Goal: Navigation & Orientation: Understand site structure

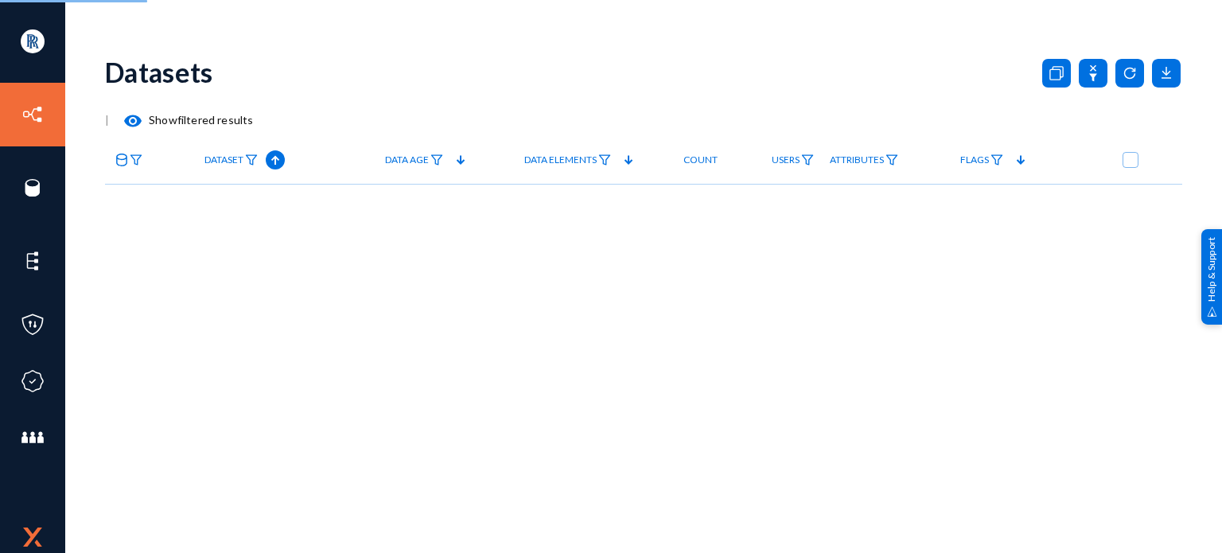
checkbox input "true"
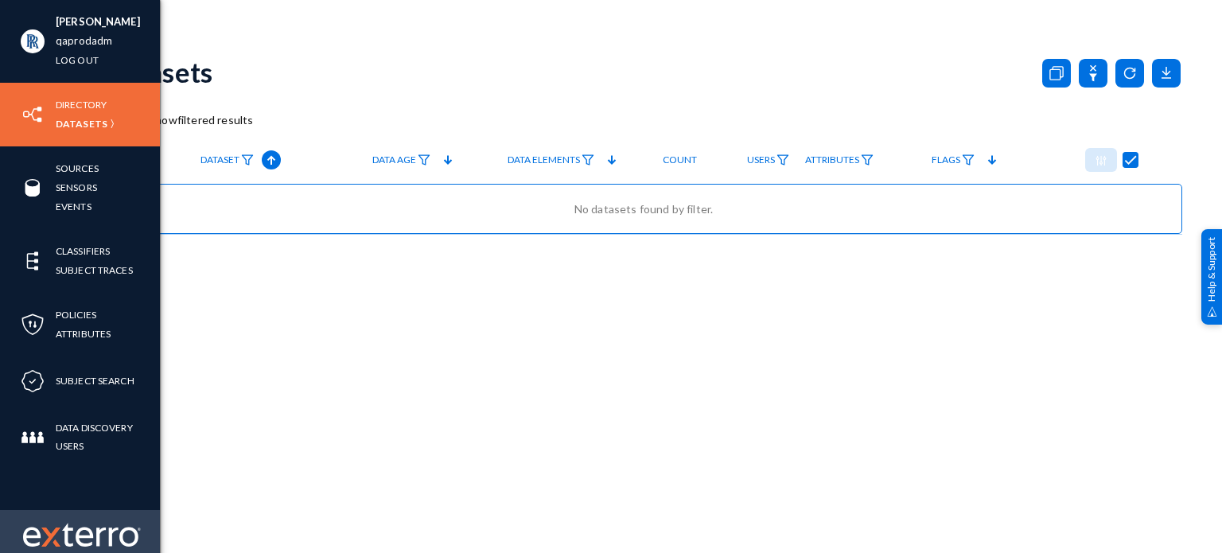
click at [66, 543] on img at bounding box center [82, 535] width 118 height 24
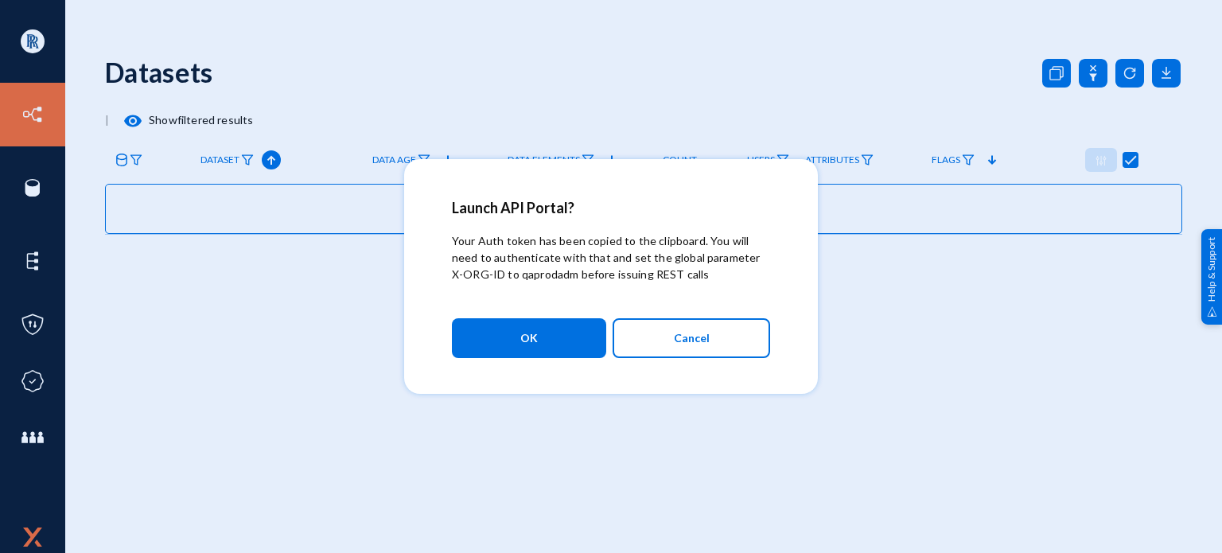
click at [1018, 342] on div at bounding box center [611, 276] width 1222 height 553
click at [528, 336] on span "OK" at bounding box center [529, 338] width 18 height 29
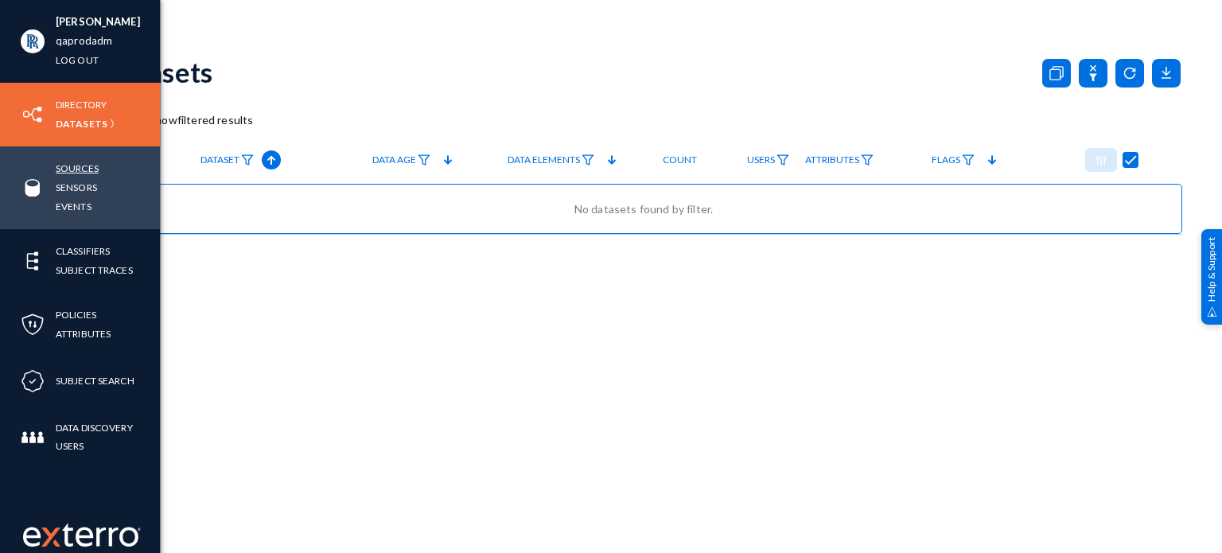
click at [67, 175] on link "Sources" at bounding box center [77, 168] width 43 height 18
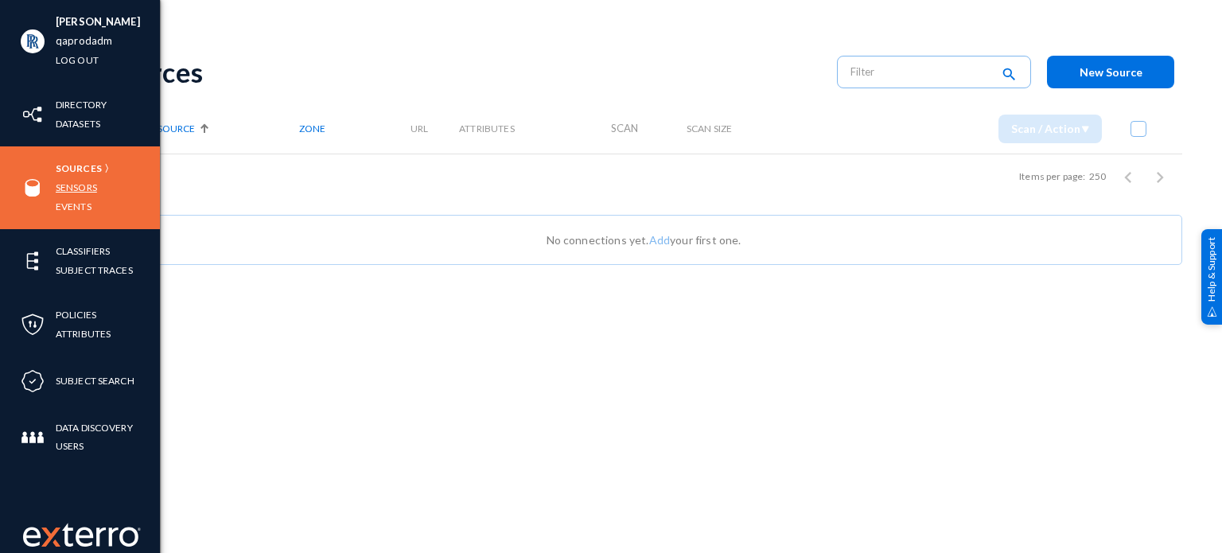
click at [68, 189] on link "Sensors" at bounding box center [76, 187] width 41 height 18
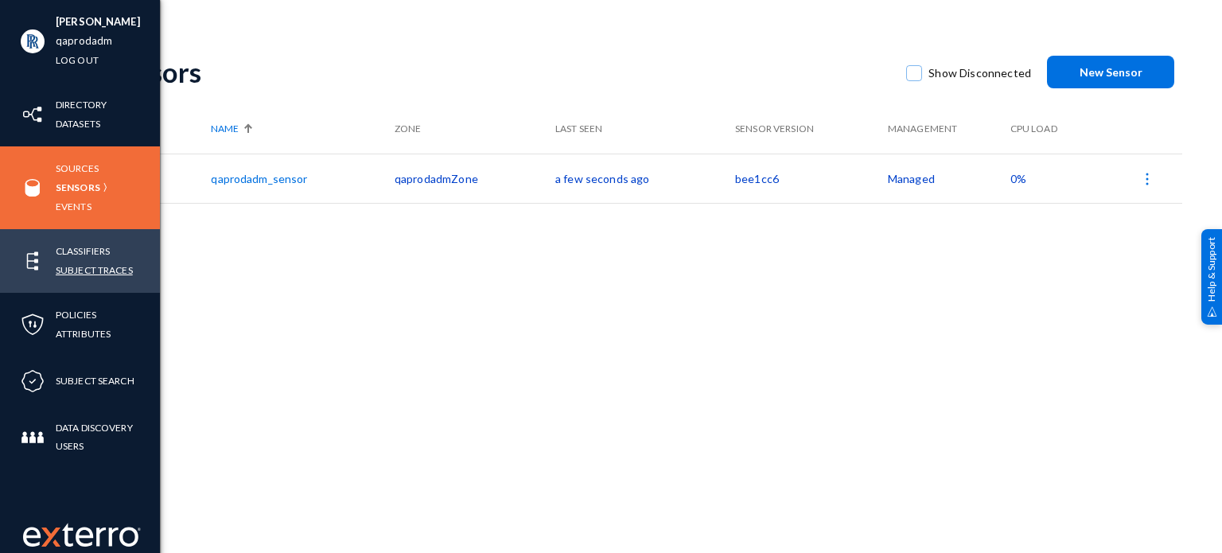
click at [71, 270] on link "Subject Traces" at bounding box center [94, 270] width 77 height 18
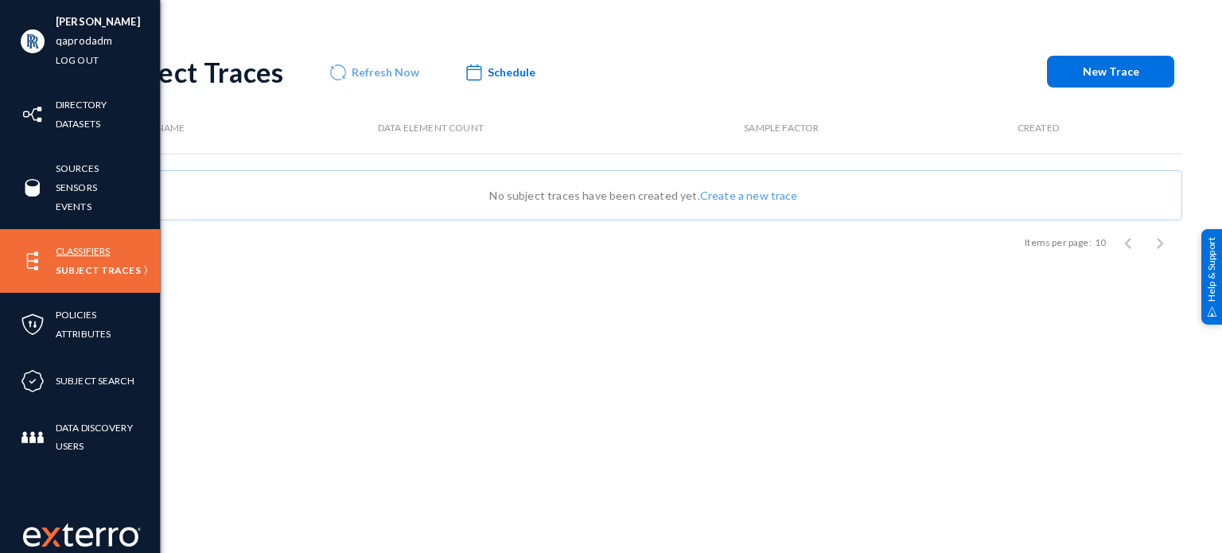
click at [73, 250] on link "Classifiers" at bounding box center [83, 251] width 54 height 18
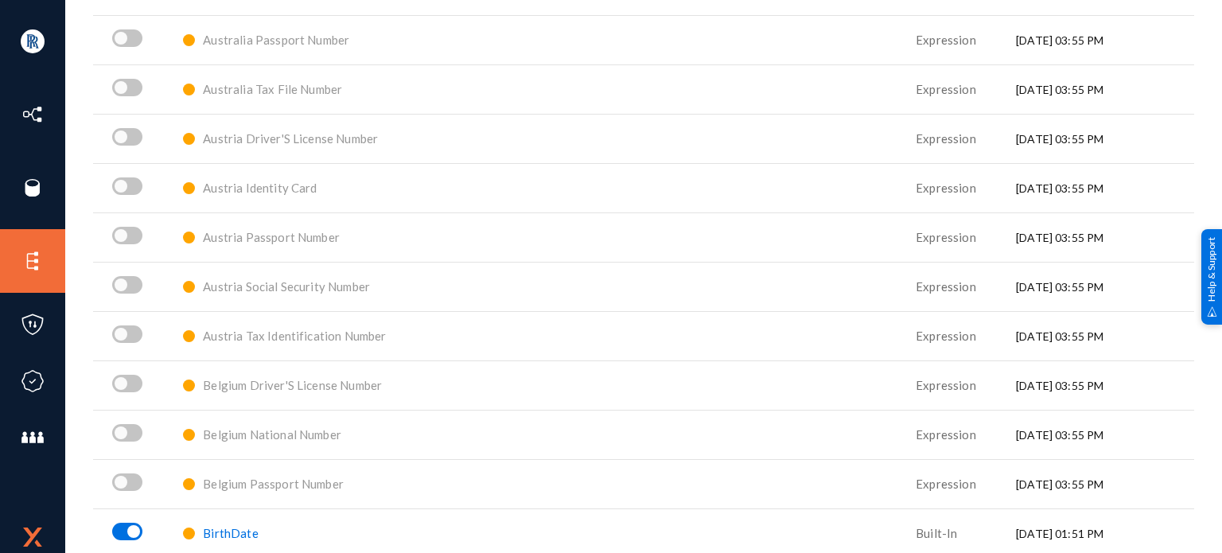
scroll to position [398, 0]
